Goal: Information Seeking & Learning: Check status

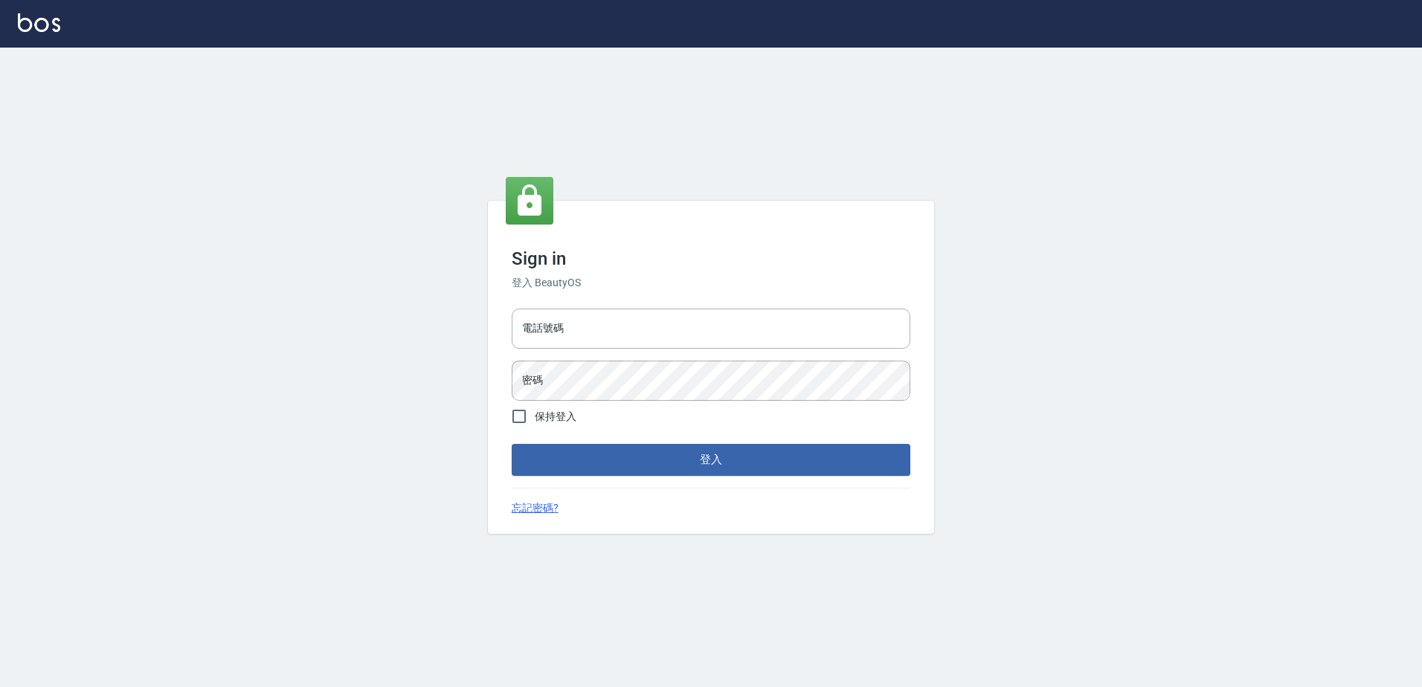
drag, startPoint x: 1063, startPoint y: 155, endPoint x: 1335, endPoint y: 38, distance: 296.1
click at [1341, 45] on div at bounding box center [711, 24] width 1422 height 48
click at [734, 317] on input "電話號碼" at bounding box center [711, 329] width 399 height 40
type input "29572957"
click at [512, 444] on button "登入" at bounding box center [711, 459] width 399 height 31
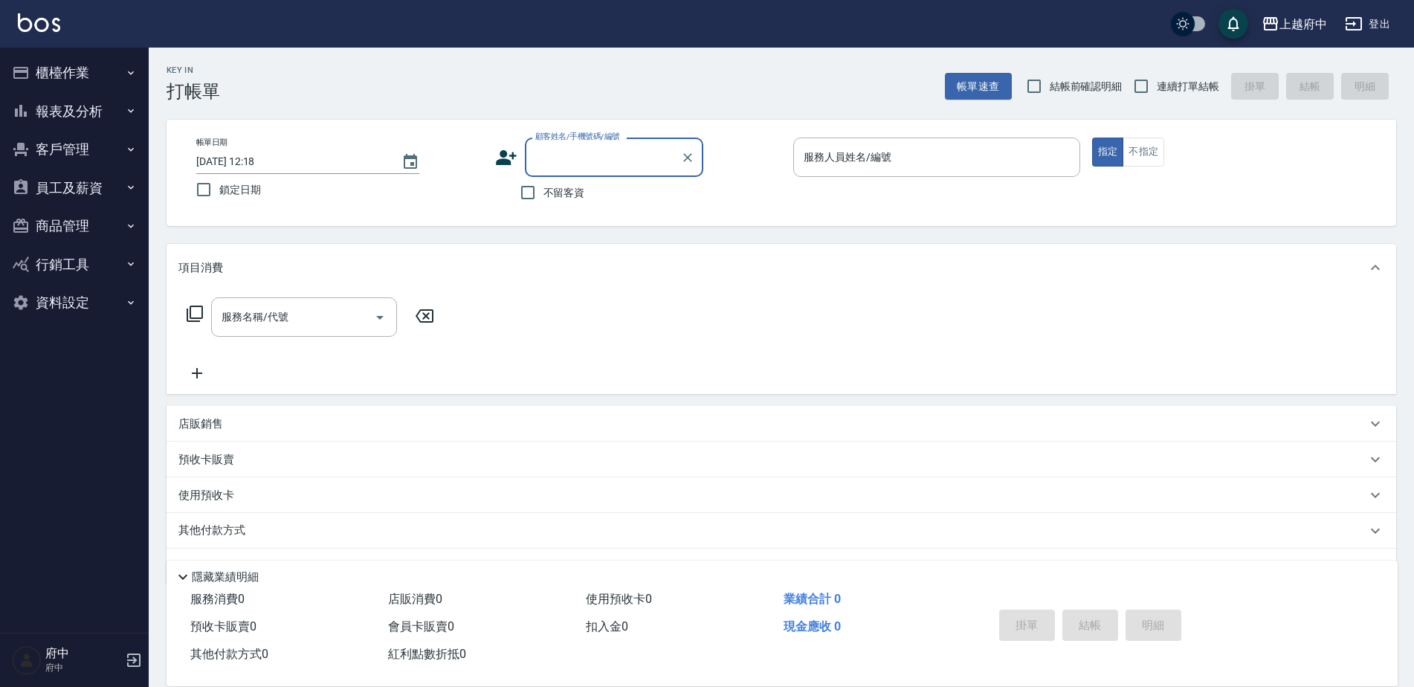
click at [81, 169] on button "員工及薪資" at bounding box center [74, 188] width 137 height 39
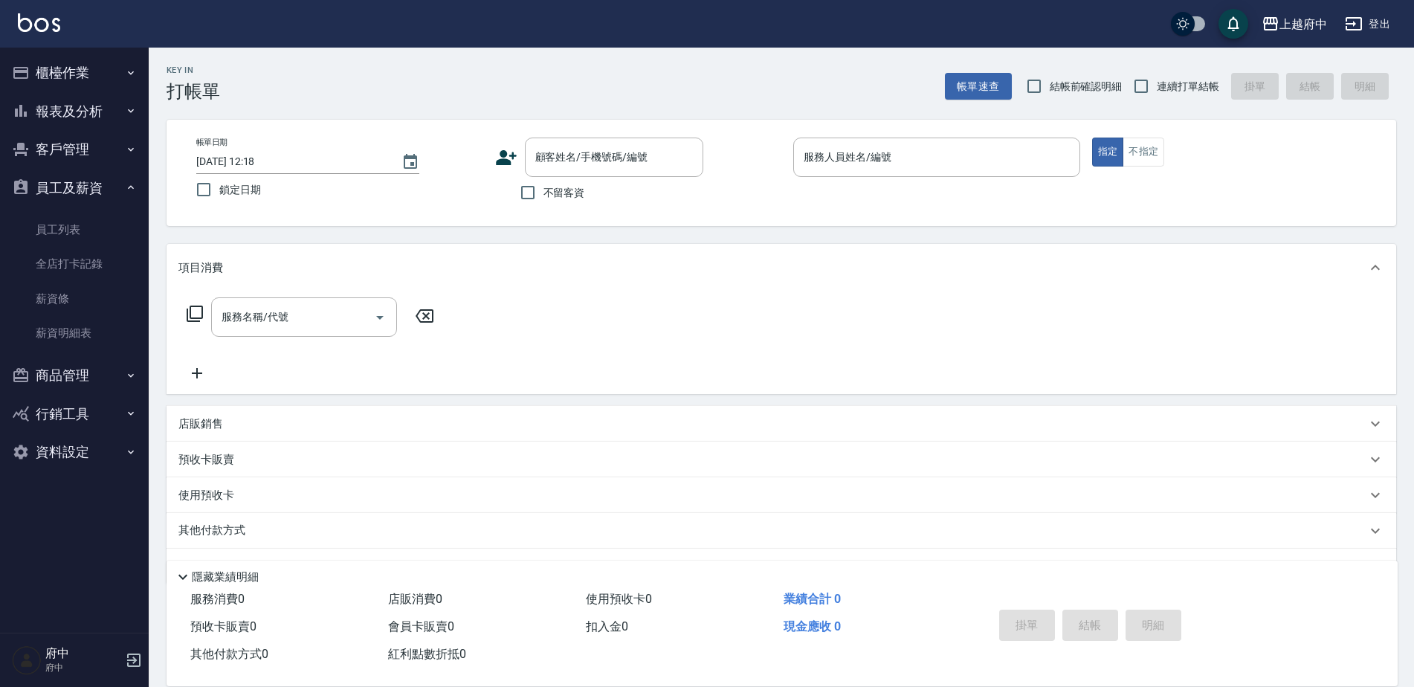
click at [88, 120] on button "報表及分析" at bounding box center [74, 111] width 137 height 39
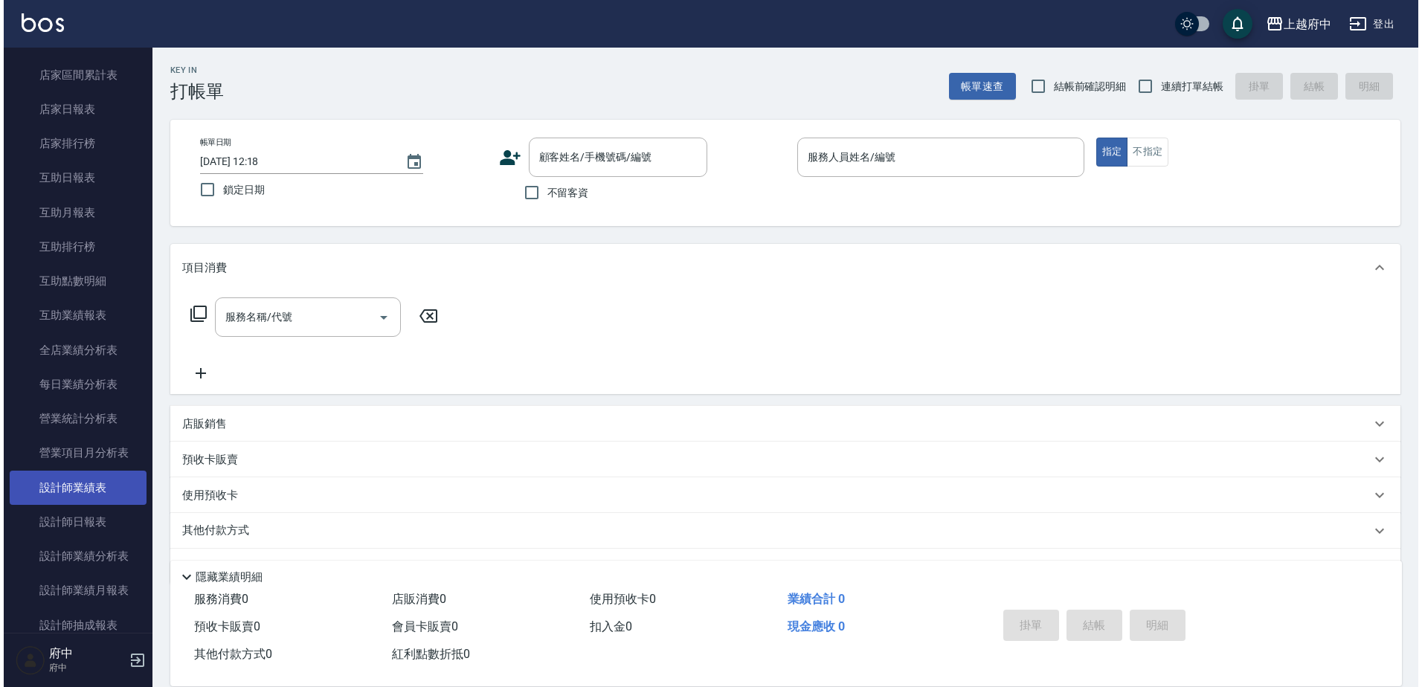
scroll to position [148, 0]
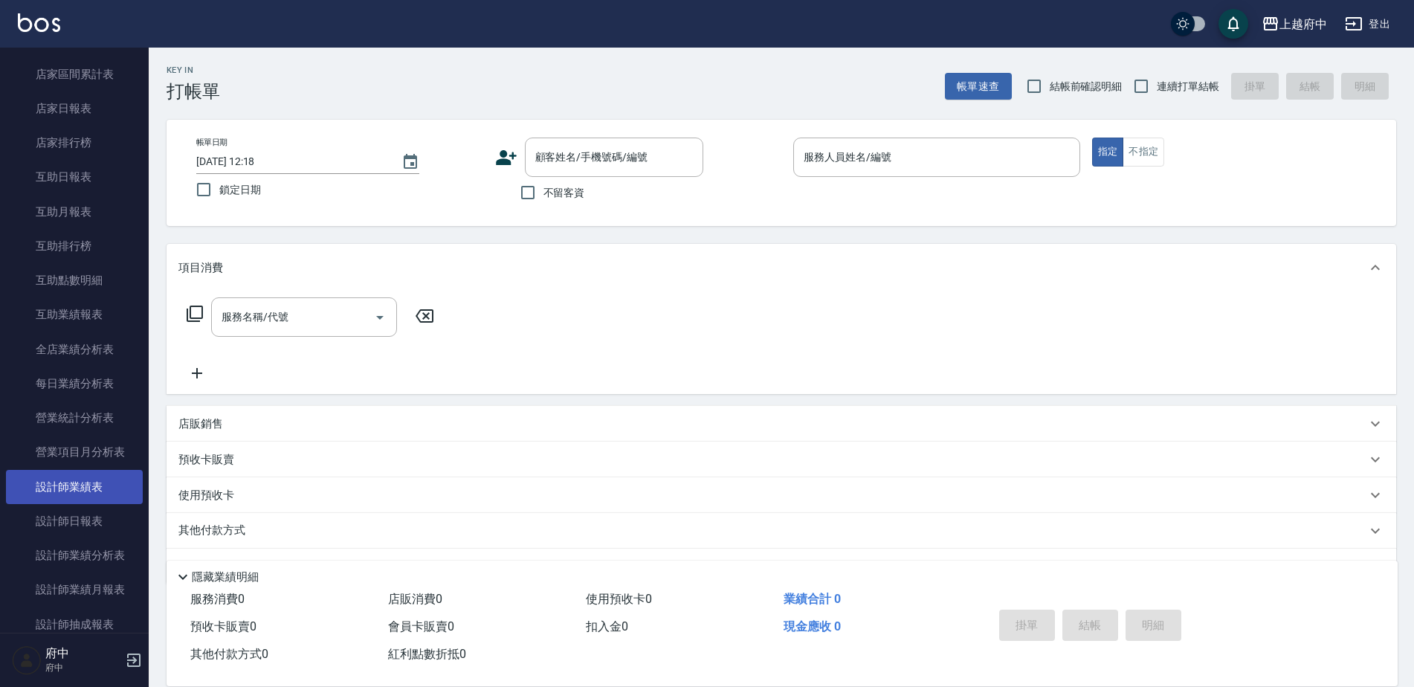
click at [100, 497] on link "設計師業績表" at bounding box center [74, 487] width 137 height 34
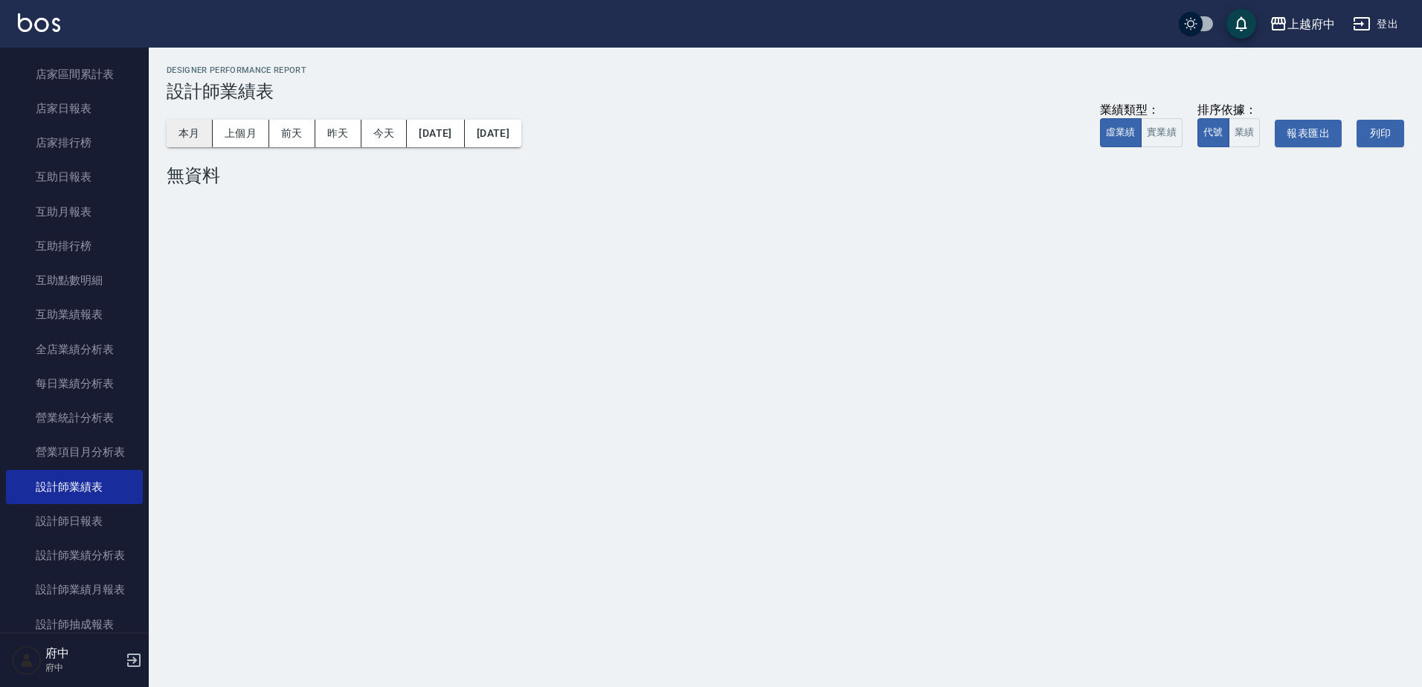
click at [181, 137] on button "本月" at bounding box center [190, 134] width 46 height 28
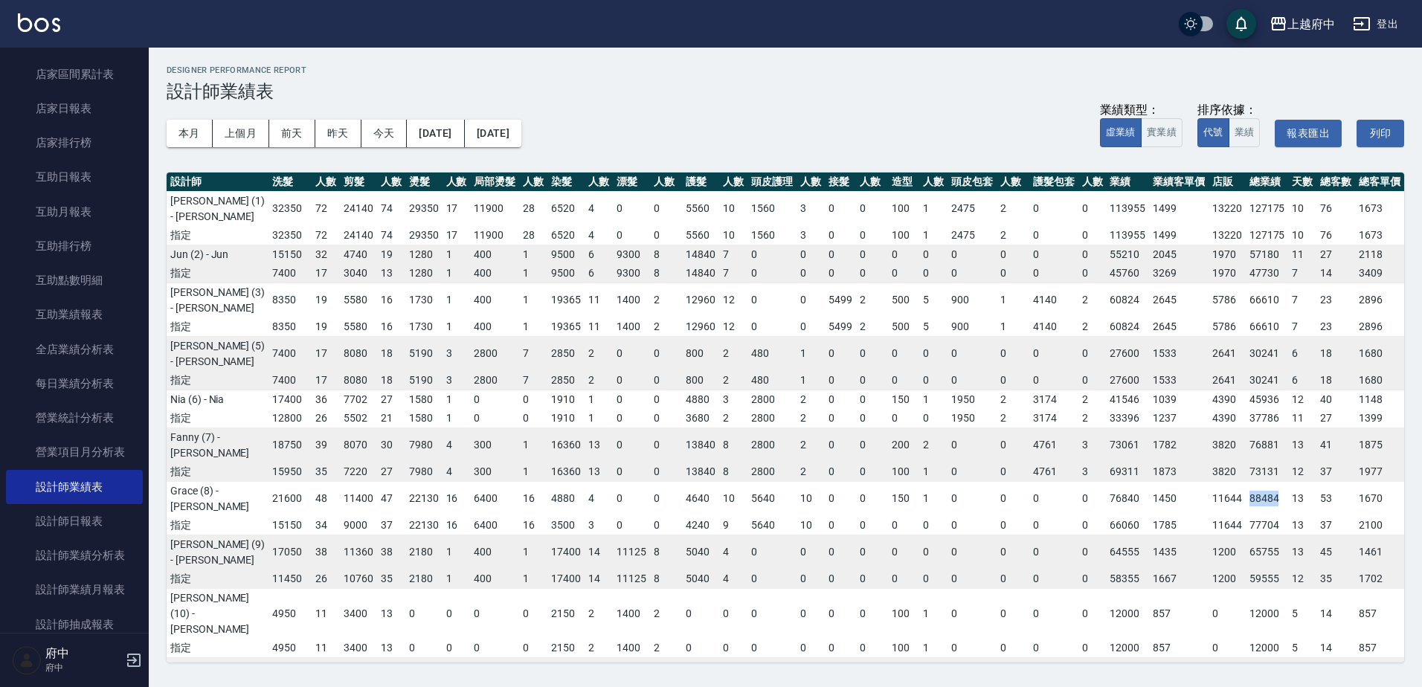
drag, startPoint x: 1276, startPoint y: 430, endPoint x: 1235, endPoint y: 428, distance: 40.9
click at [1235, 481] on tr "Grace (8) - Grace 21600 48 11400 47 22130 16 6400 16 4880 4 0 0 4640 10 5640 10…" at bounding box center [785, 498] width 1237 height 35
click at [274, 481] on td "21600" at bounding box center [289, 498] width 43 height 35
click at [1388, 26] on button "登出" at bounding box center [1375, 24] width 57 height 28
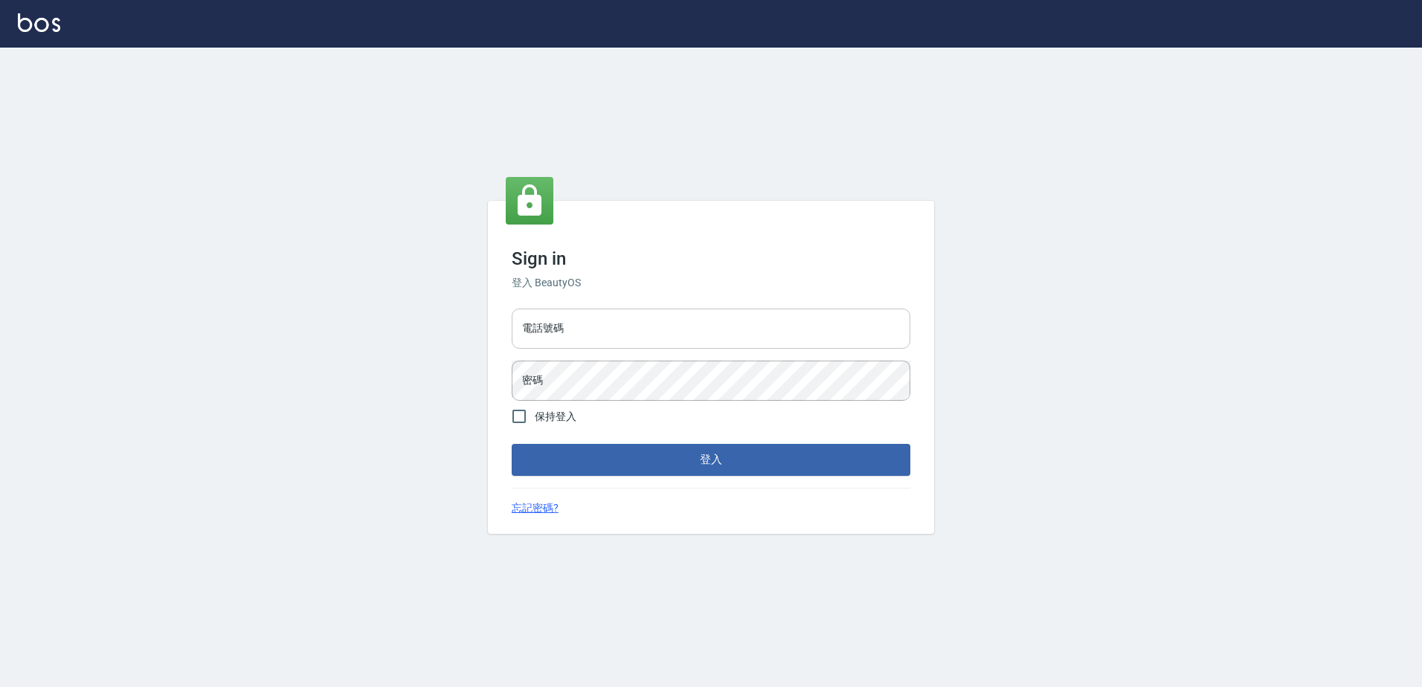
click at [742, 314] on input "電話號碼" at bounding box center [711, 329] width 399 height 40
type input "29574357"
click at [512, 444] on button "登入" at bounding box center [711, 459] width 399 height 31
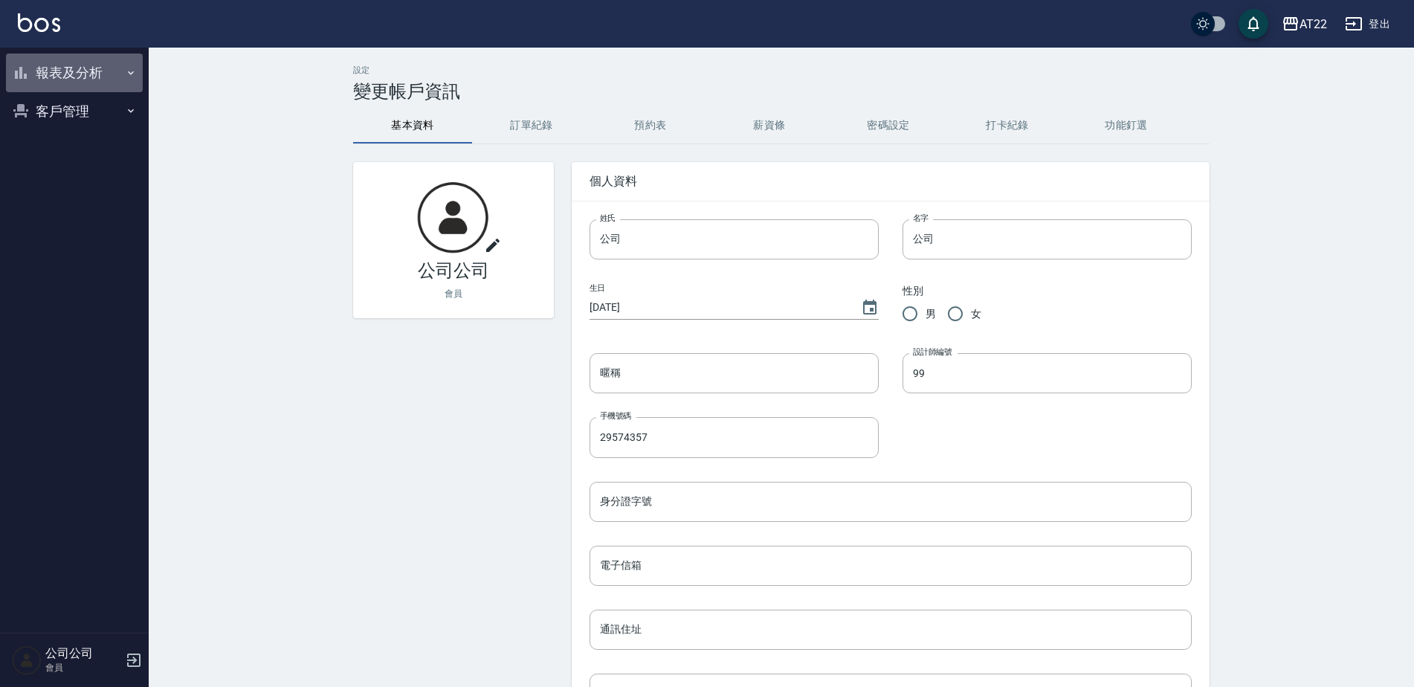
click at [99, 73] on button "報表及分析" at bounding box center [74, 73] width 137 height 39
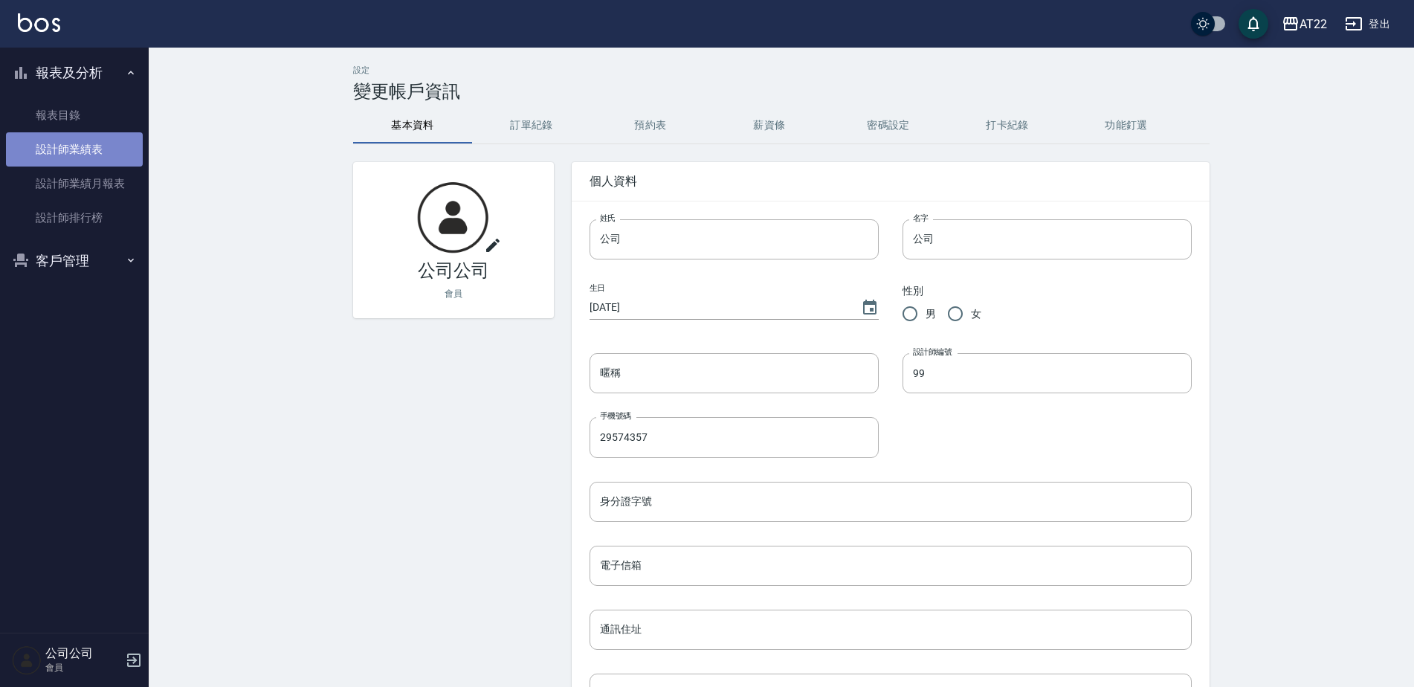
click at [83, 153] on link "設計師業績表" at bounding box center [74, 149] width 137 height 34
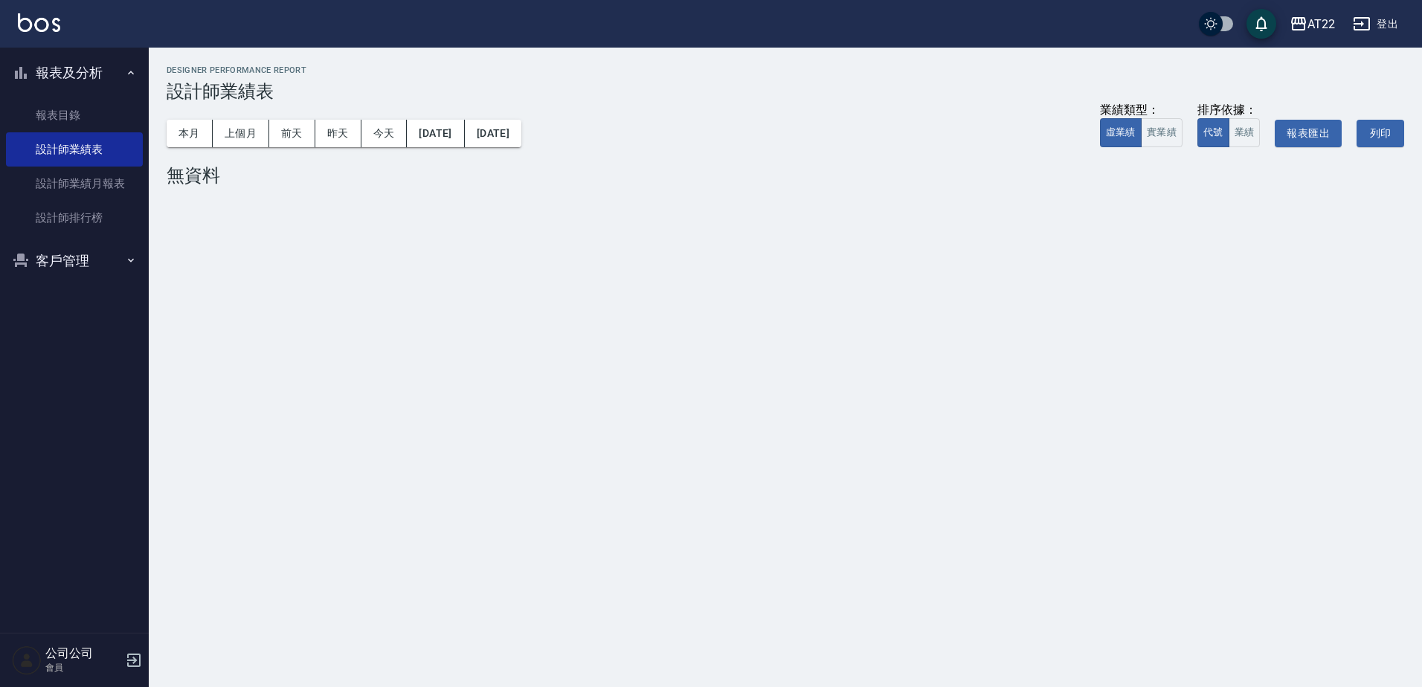
click at [164, 139] on div "AT22 2025-09 設計師業績表 列印時間： [DATE][PHONE_NUMBER]:19 Designer Performance Report 設…" at bounding box center [785, 129] width 1273 height 162
click at [176, 135] on button "本月" at bounding box center [190, 134] width 46 height 28
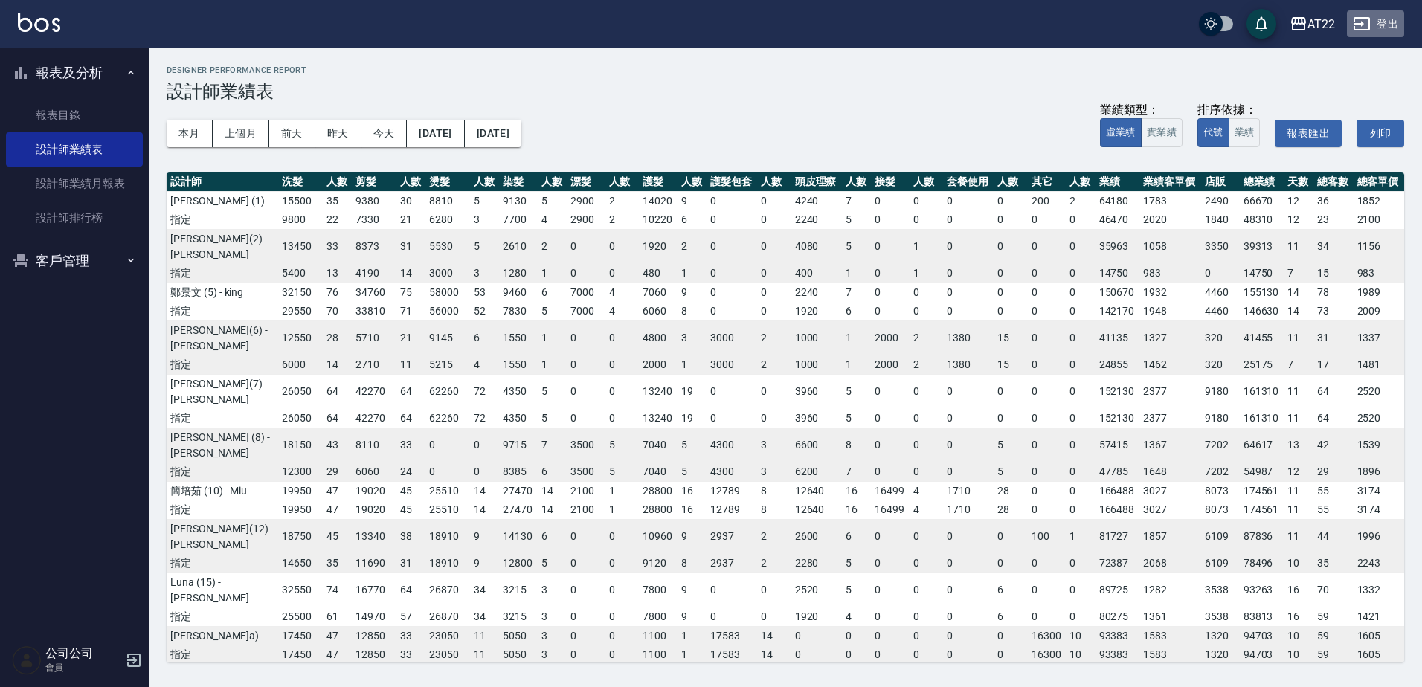
click at [1377, 35] on button "登出" at bounding box center [1375, 24] width 57 height 28
